Goal: Task Accomplishment & Management: Manage account settings

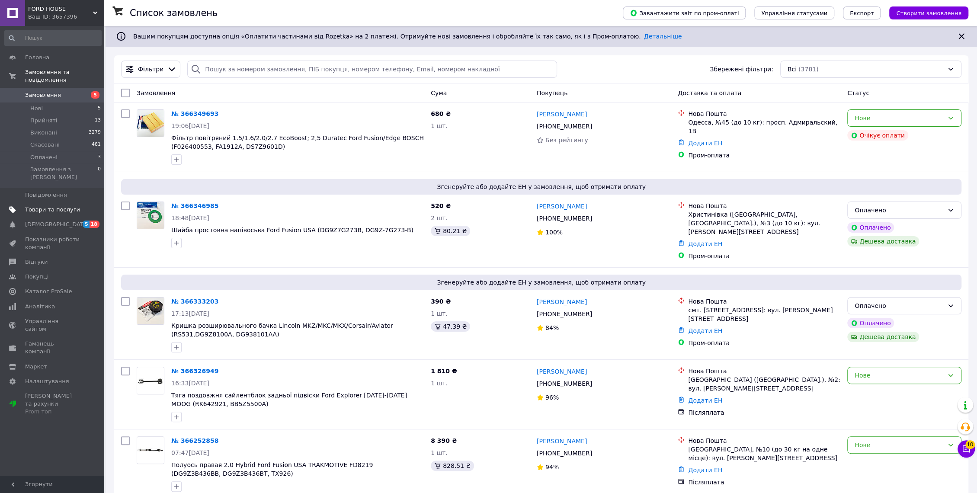
click at [58, 206] on span "Товари та послуги" at bounding box center [52, 210] width 55 height 8
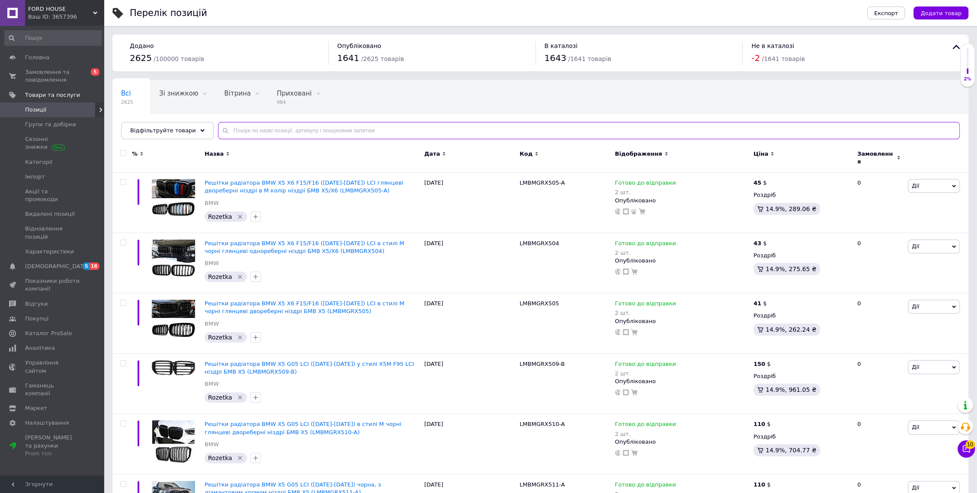
click at [271, 135] on input "text" at bounding box center [589, 130] width 742 height 17
paste input "DG9Z7G273B"
type input "DG9Z7G273B"
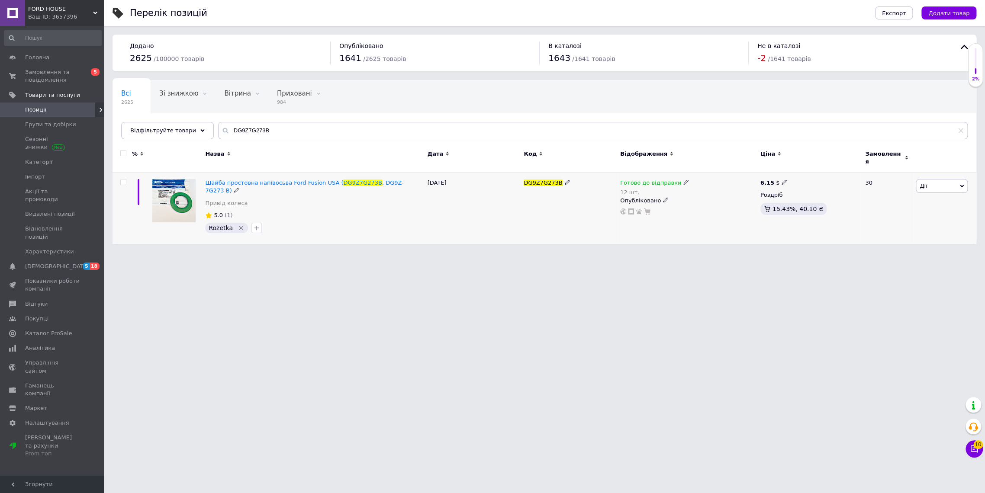
click at [782, 180] on icon at bounding box center [783, 182] width 5 height 5
drag, startPoint x: 820, startPoint y: 167, endPoint x: 768, endPoint y: 166, distance: 51.9
click at [768, 166] on div "% Назва Дата Код Відображення Ціна Замовлення Шайба простовна напівосьва Ford F…" at bounding box center [543, 194] width 863 height 101
type input "7"
type input "8"
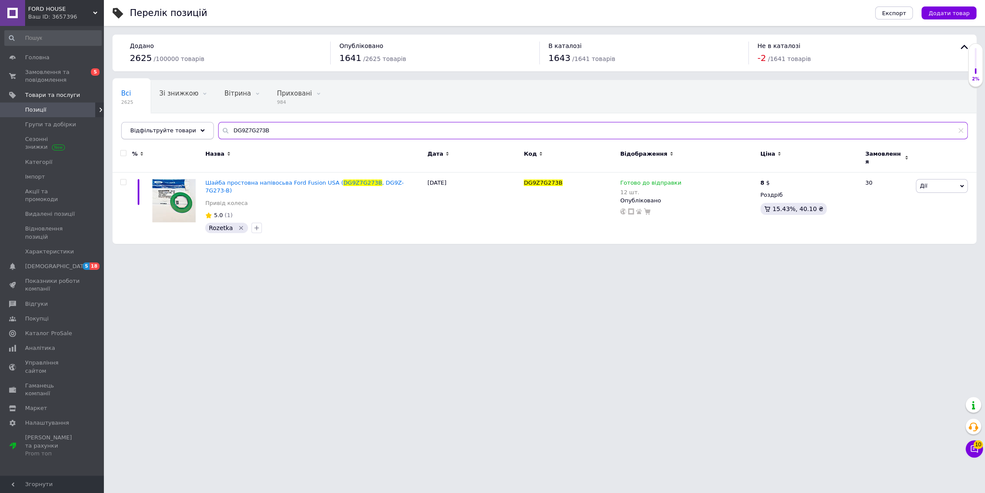
drag, startPoint x: 296, startPoint y: 129, endPoint x: 140, endPoint y: 132, distance: 156.6
click at [140, 132] on div "Відфільтруйте товари DG9Z7G273B" at bounding box center [544, 130] width 846 height 17
paste input "Z16796A"
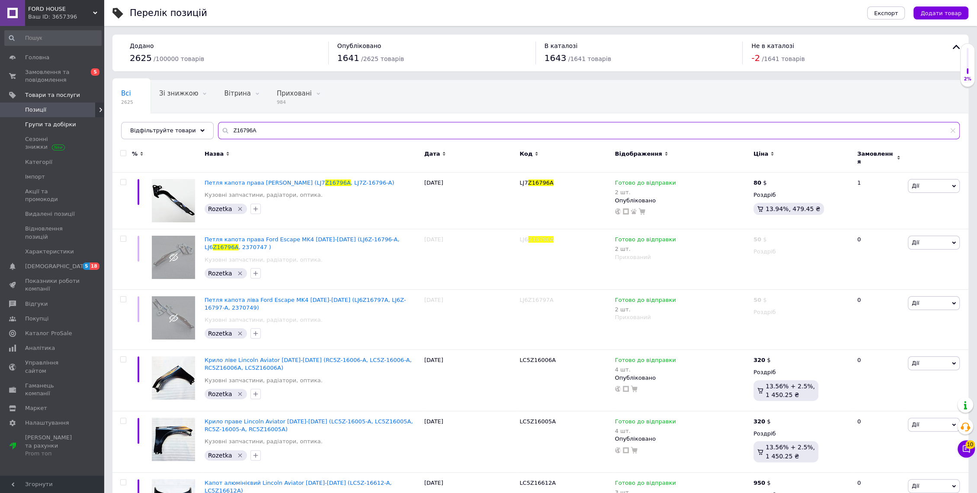
drag, startPoint x: 253, startPoint y: 131, endPoint x: 91, endPoint y: 130, distance: 162.2
click at [90, 130] on div "FORD HOUSE Ваш ID: 3657396 Сайт FORD HOUSE Кабінет покупця Перевірити стан сист…" at bounding box center [488, 301] width 977 height 603
paste input "LJ6"
type input "LJ6Z16796A"
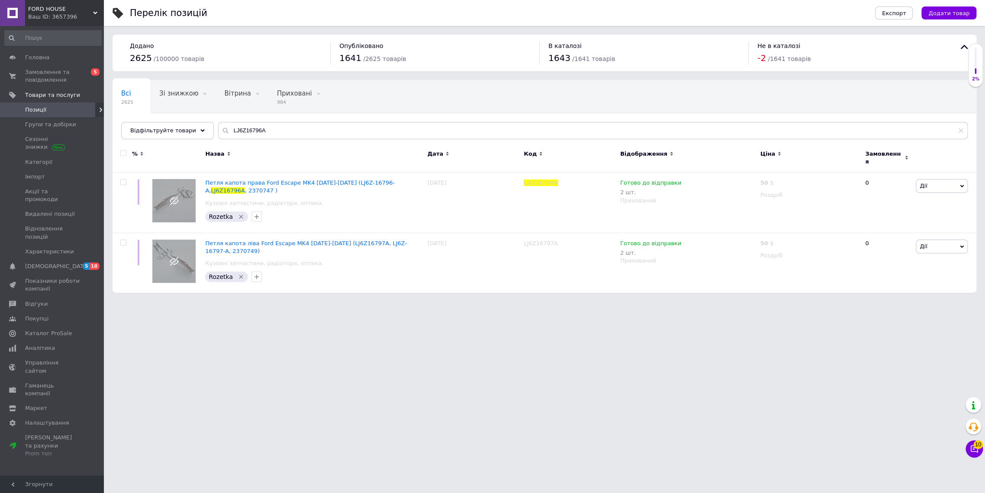
click at [124, 151] on input "checkbox" at bounding box center [123, 154] width 6 height 6
checkbox input "true"
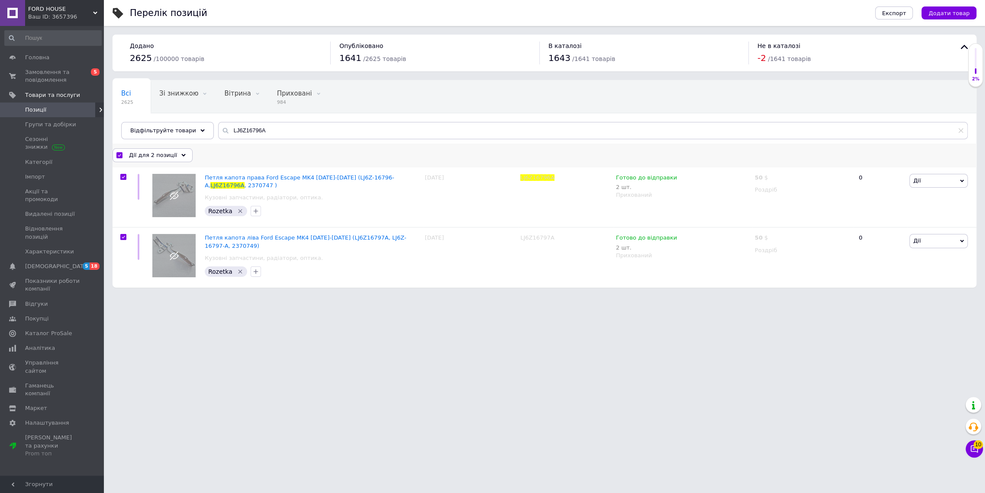
click at [156, 157] on span "Дії для 2 позиції" at bounding box center [153, 155] width 48 height 8
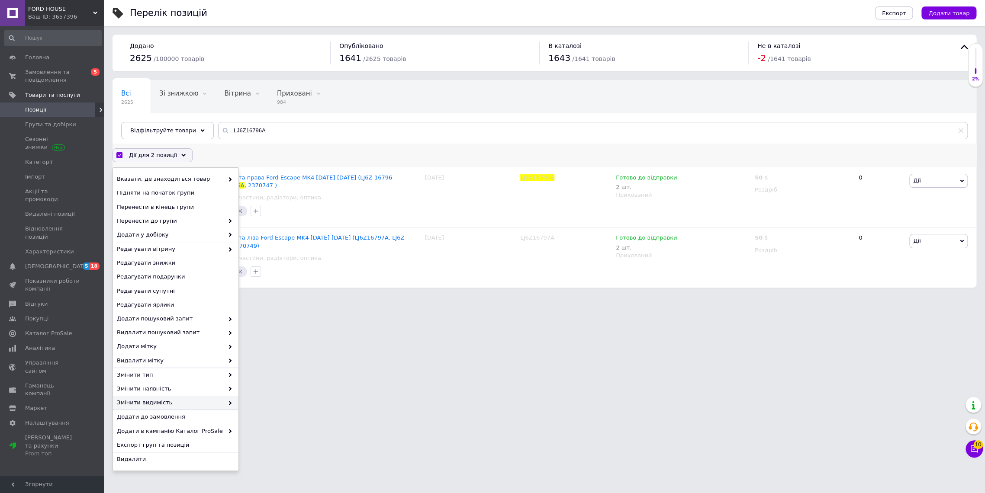
click at [228, 402] on icon at bounding box center [230, 403] width 4 height 4
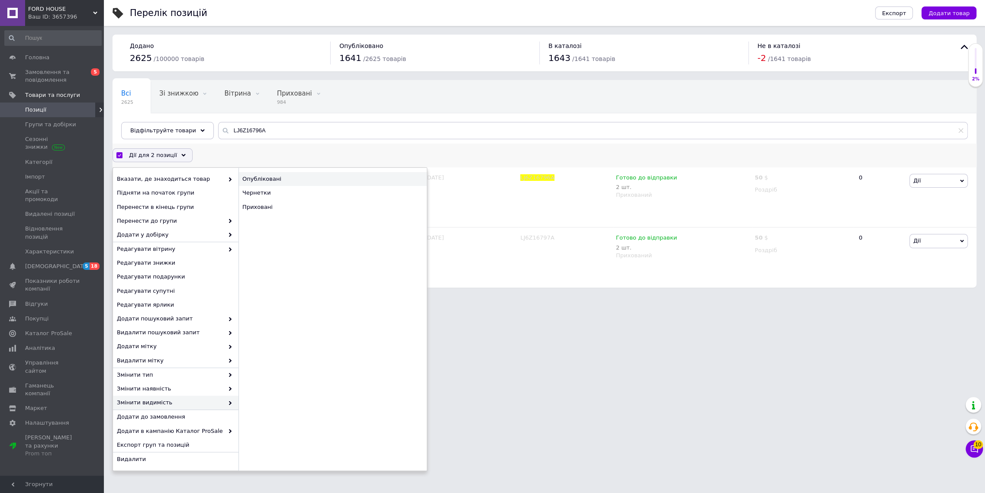
click at [266, 179] on div "Опубліковані" at bounding box center [332, 179] width 188 height 14
checkbox input "false"
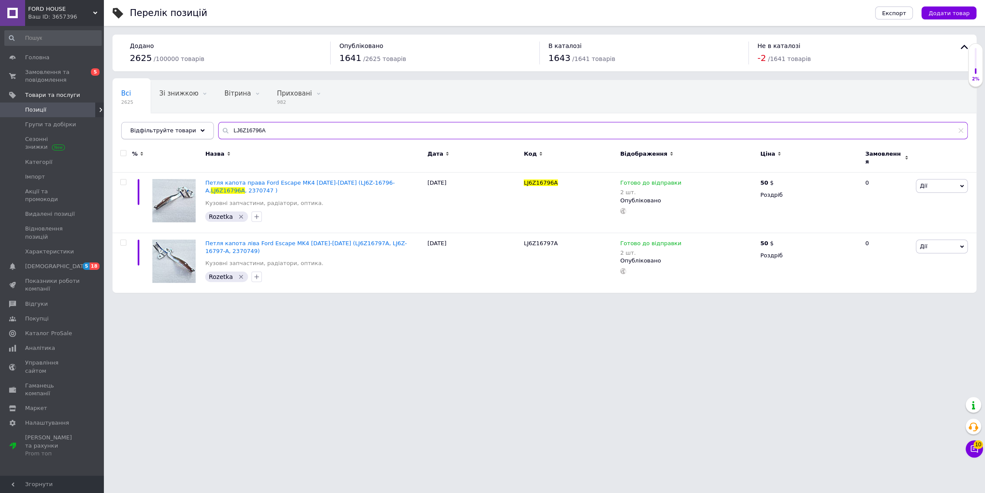
drag, startPoint x: 256, startPoint y: 132, endPoint x: 124, endPoint y: 132, distance: 132.4
click at [124, 132] on div "Відфільтруйте товари LJ6Z16796A" at bounding box center [544, 130] width 846 height 17
paste input "4C022"
type input "LJ6Z14C022A"
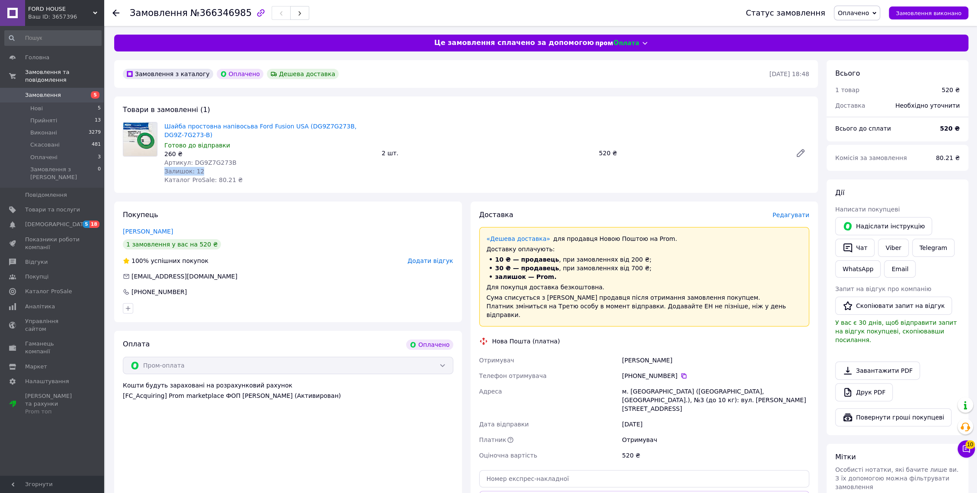
drag, startPoint x: 233, startPoint y: 167, endPoint x: 222, endPoint y: 164, distance: 11.2
click at [230, 166] on div "Шайба простовна напівосьва Ford Fusion USA (DG9Z7G273B, DG9Z-7G273-B) Готово до…" at bounding box center [269, 153] width 217 height 66
drag, startPoint x: 190, startPoint y: 162, endPoint x: 229, endPoint y: 160, distance: 39.0
click at [229, 160] on div "Артикул: DG9Z7G273B" at bounding box center [269, 162] width 210 height 9
copy span "DG9Z7G273B"
